Goal: Transaction & Acquisition: Purchase product/service

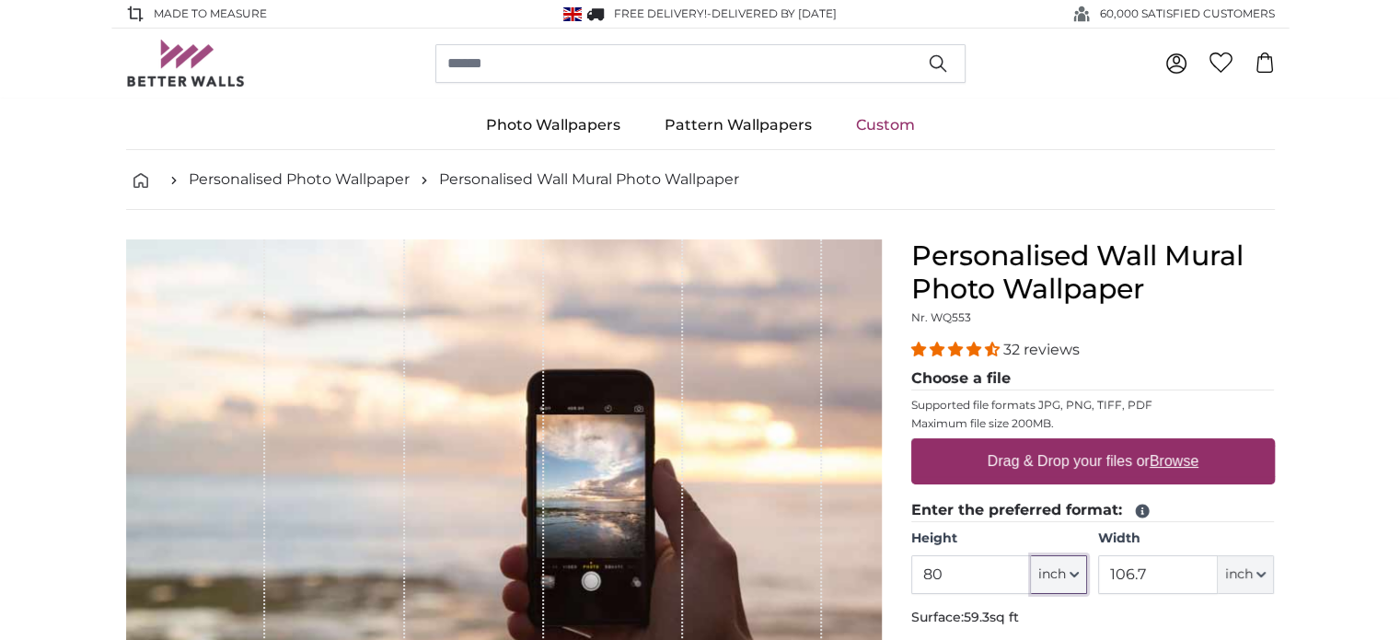
click at [1056, 574] on span "inch" at bounding box center [1053, 574] width 28 height 18
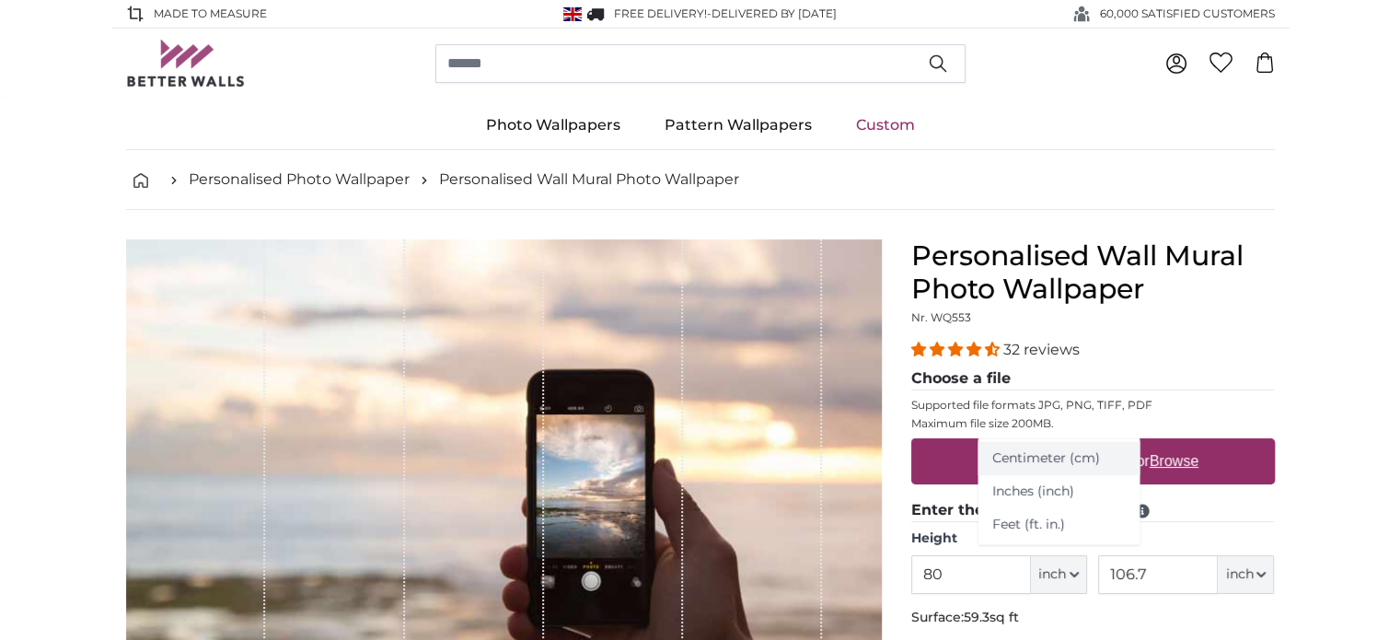
click at [1036, 459] on link "Centimeter (cm)" at bounding box center [1059, 458] width 162 height 33
type input "203.2"
type input "271.1"
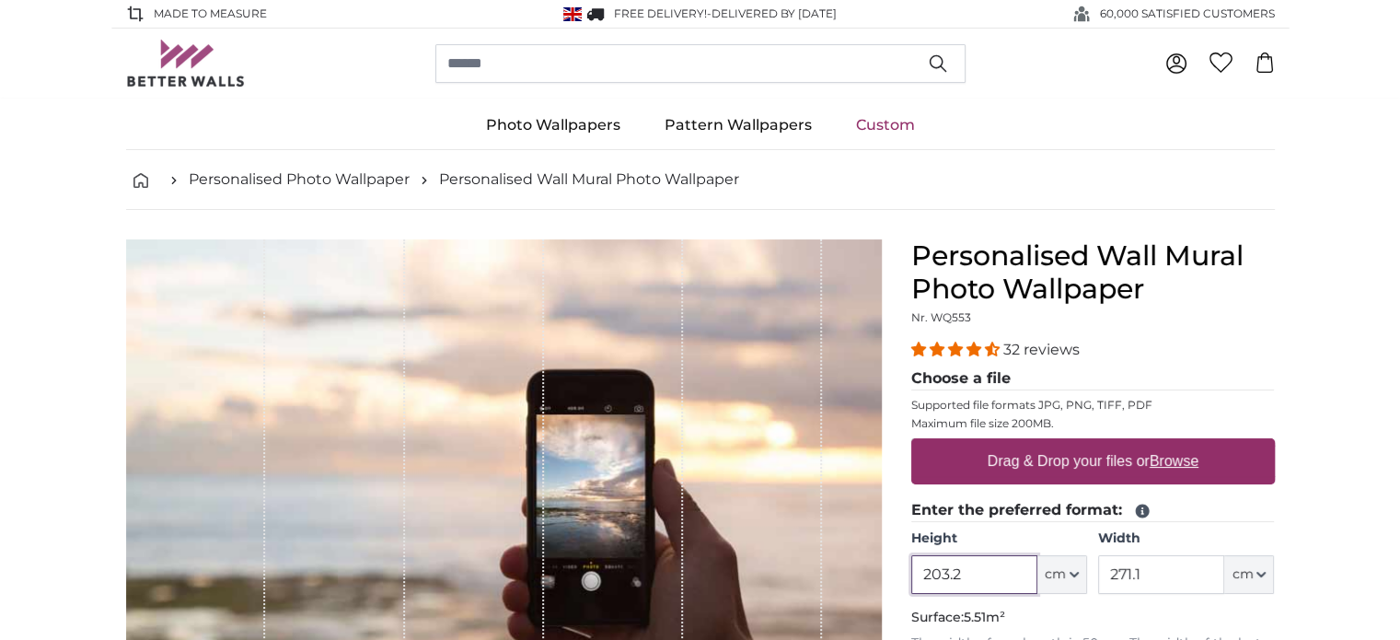
click at [964, 570] on input "203.2" at bounding box center [975, 574] width 126 height 39
type input "2"
type input "240"
click at [1148, 568] on input "271.1" at bounding box center [1161, 574] width 126 height 39
type input "2"
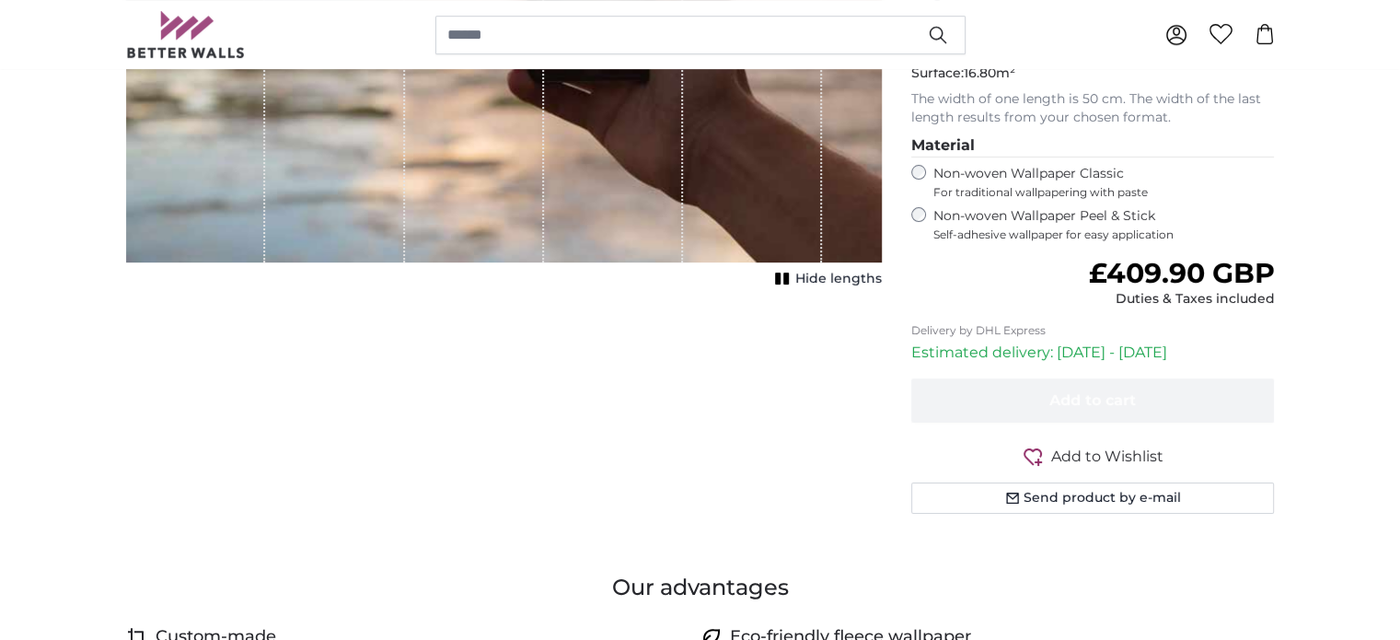
scroll to position [460, 0]
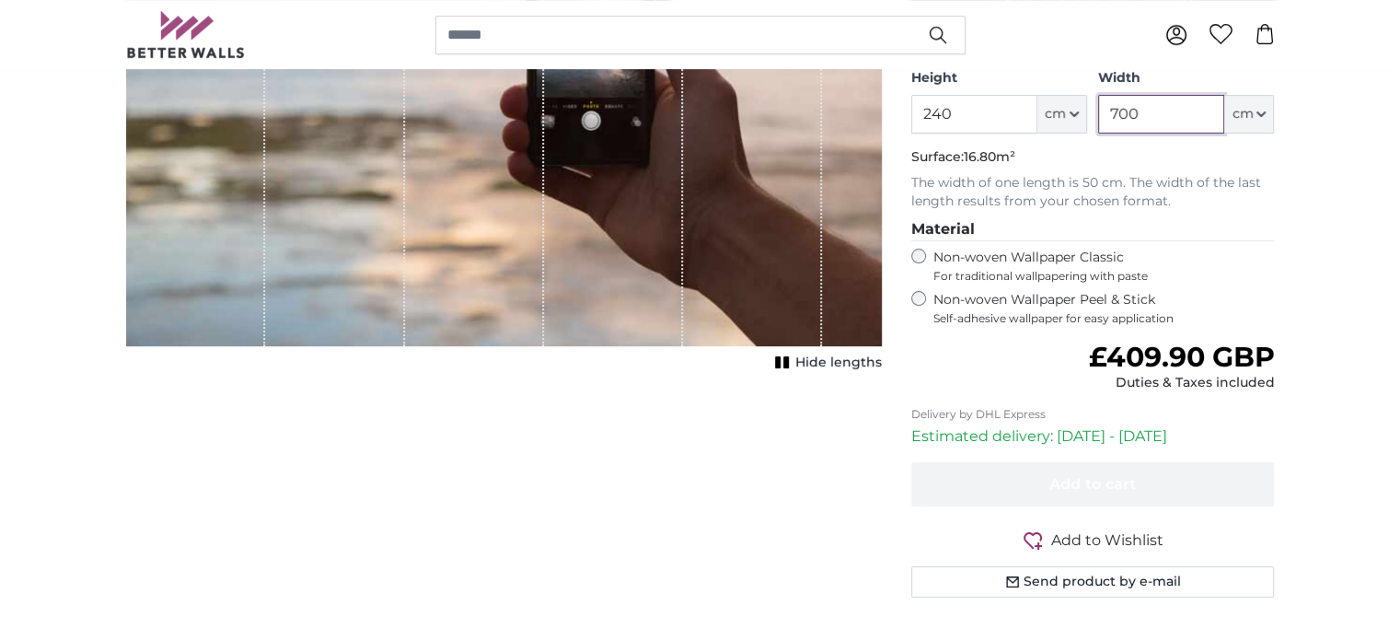
type input "700"
